Goal: Information Seeking & Learning: Understand process/instructions

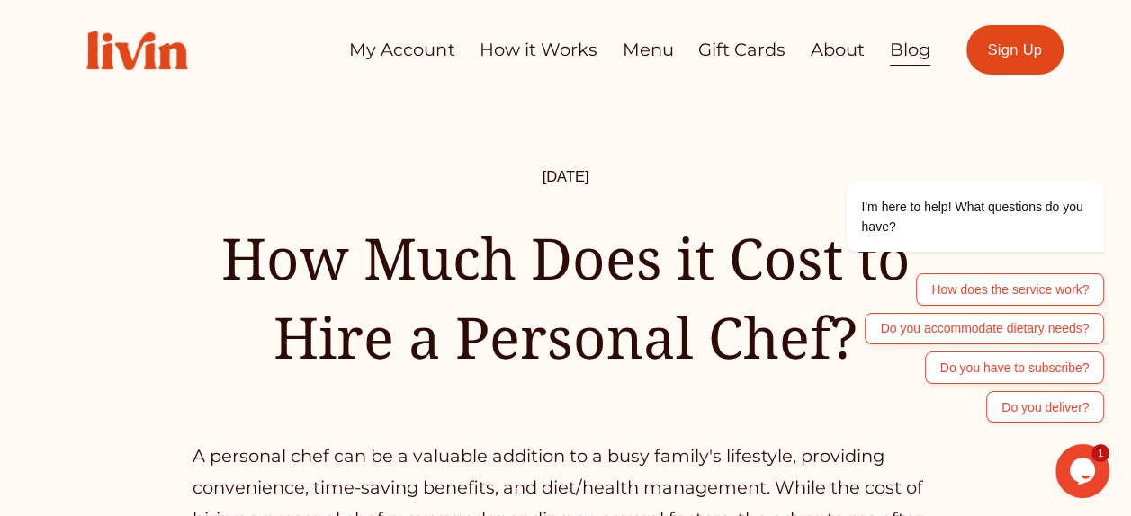
click at [520, 44] on link "How it Works" at bounding box center [539, 49] width 118 height 35
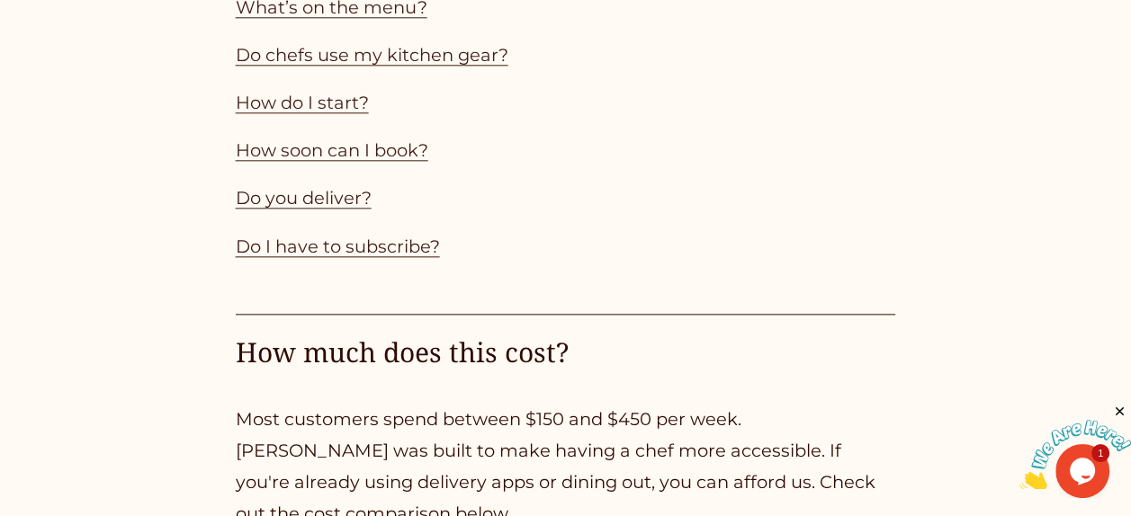
scroll to position [2166, 0]
